Goal: Transaction & Acquisition: Purchase product/service

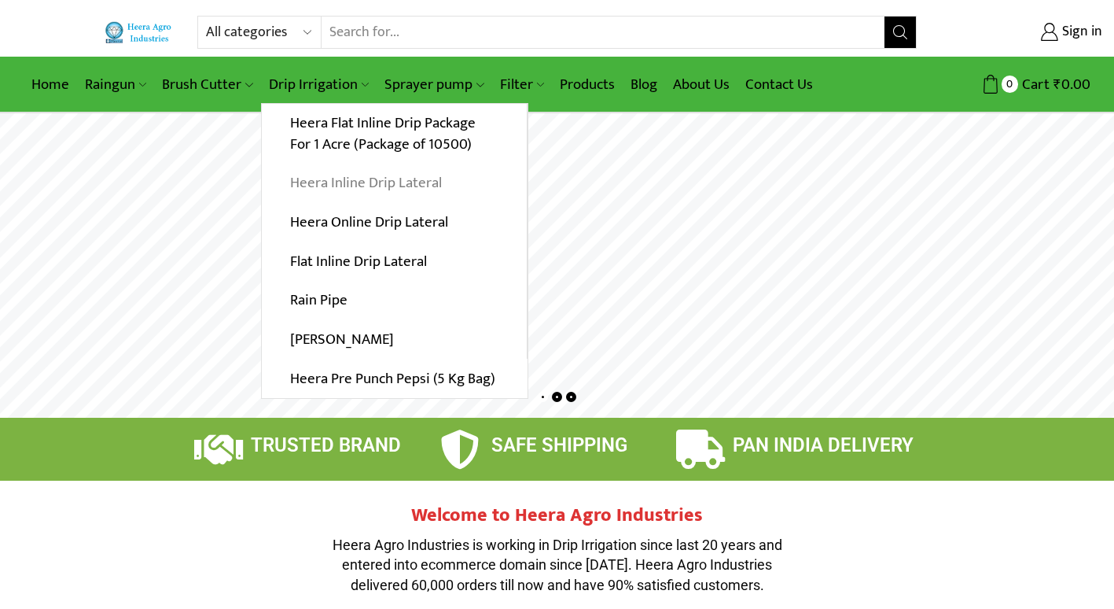
click at [379, 185] on link "Heera Inline Drip Lateral" at bounding box center [394, 183] width 265 height 39
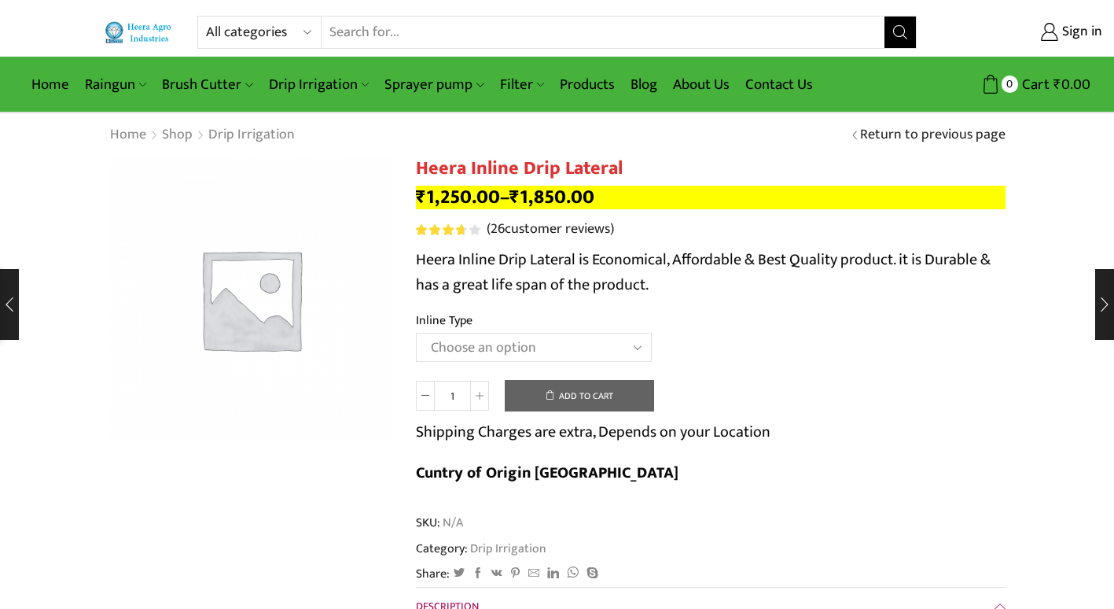
click at [517, 350] on select "Choose an option Heera Inline 12 MM (30CM) Heera Inline 12 MM (38CM) Heera Inli…" at bounding box center [534, 347] width 236 height 29
click at [716, 337] on td "Choose an option Heera Inline 12 MM (30CM) Heera Inline 12 MM (38CM) Heera Inli…" at bounding box center [711, 354] width 590 height 43
click at [510, 343] on select "Choose an option Heera Inline 12 MM (30CM) Heera Inline 12 MM (38CM) Heera Inli…" at bounding box center [534, 347] width 236 height 29
click at [416, 333] on select "Choose an option Heera Inline 12 MM (30CM) Heera Inline 12 MM (38CM) Heera Inli…" at bounding box center [534, 347] width 236 height 29
select select "Kohinoor Inline 16 MM (38CM)"
